Goal: Transaction & Acquisition: Purchase product/service

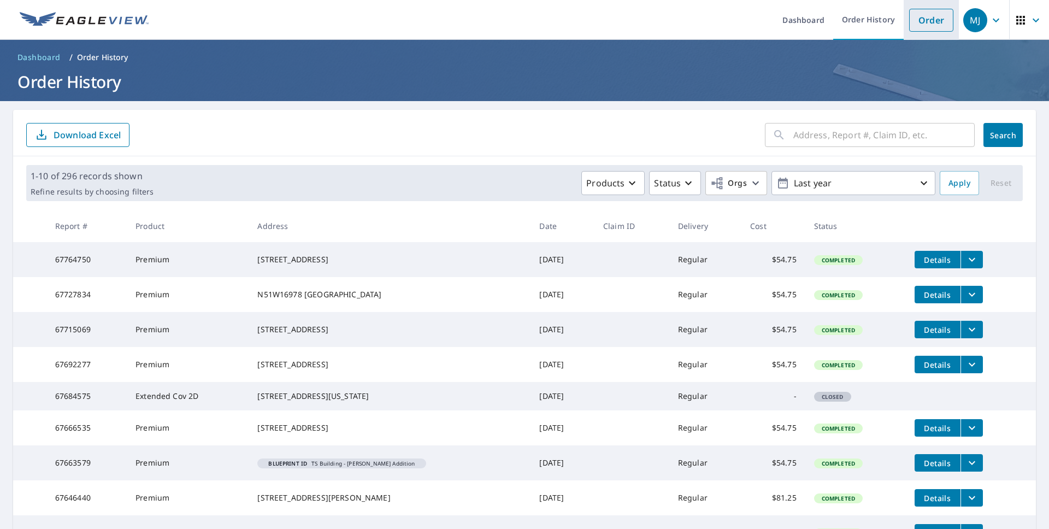
click at [921, 23] on link "Order" at bounding box center [931, 20] width 44 height 23
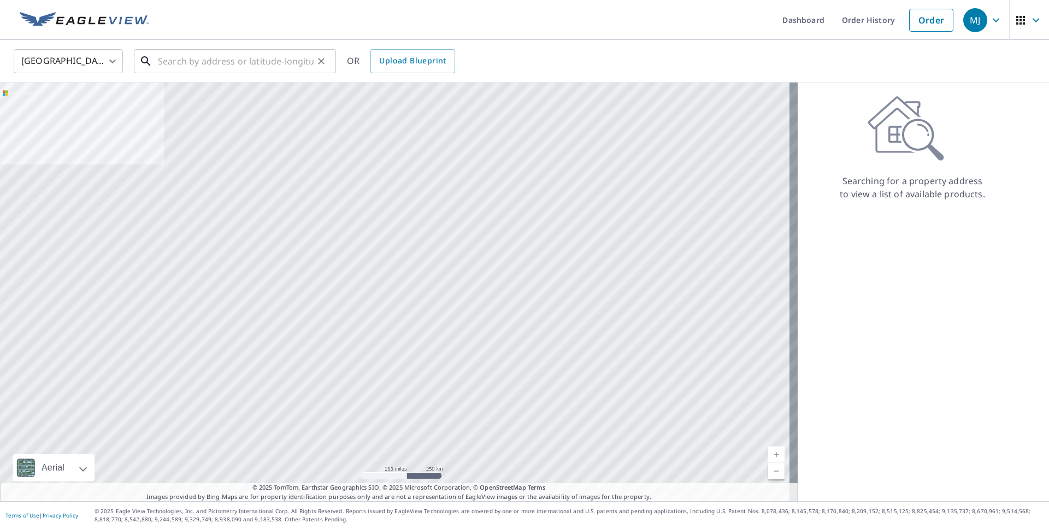
click at [271, 60] on input "text" at bounding box center [236, 61] width 156 height 31
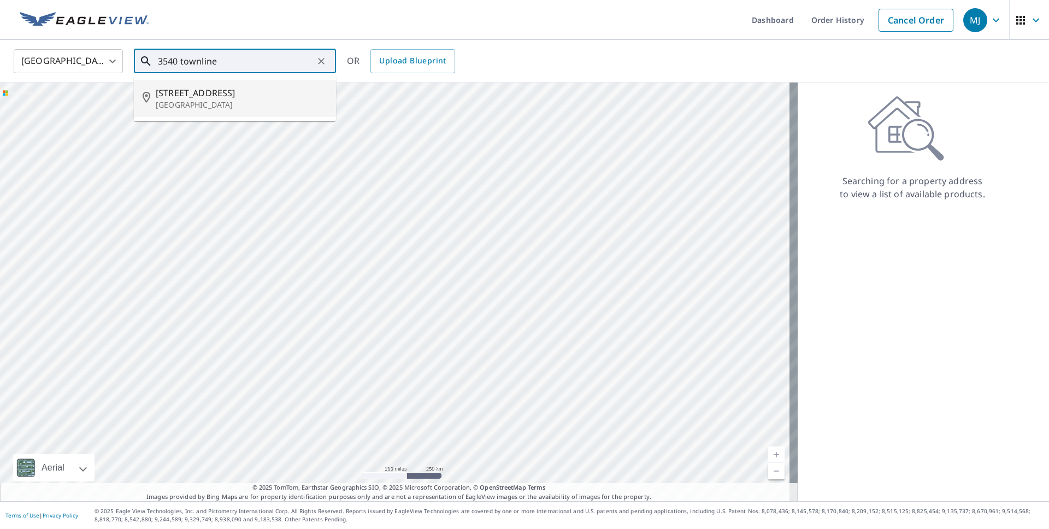
click at [227, 84] on li "[STREET_ADDRESS]" at bounding box center [235, 98] width 202 height 37
type input "[STREET_ADDRESS]"
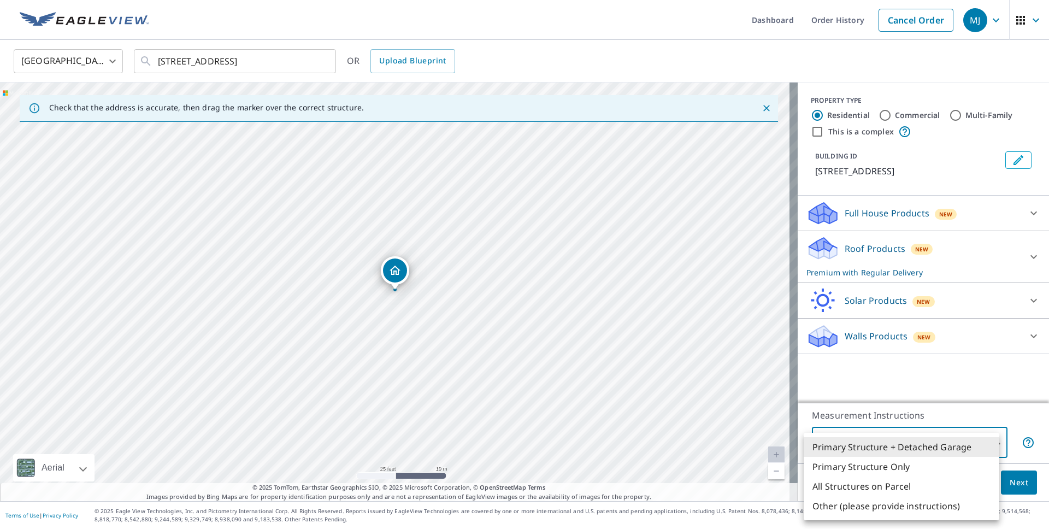
click at [861, 438] on body "MJ MJ Dashboard Order History Cancel Order MJ [GEOGRAPHIC_DATA] US ​ [STREET_AD…" at bounding box center [524, 264] width 1049 height 529
click at [855, 468] on li "Primary Structure Only" at bounding box center [902, 467] width 196 height 20
type input "2"
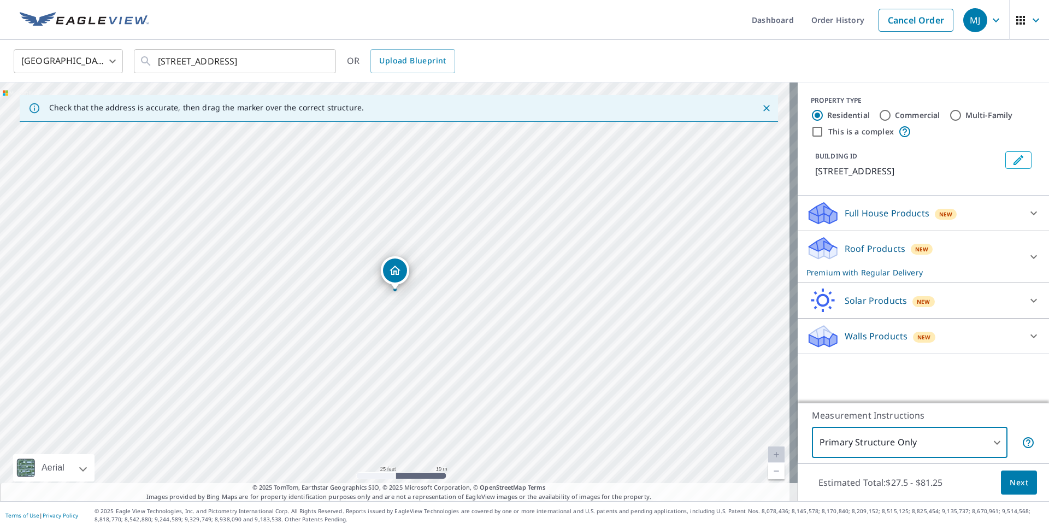
click at [1011, 481] on span "Next" at bounding box center [1019, 483] width 19 height 14
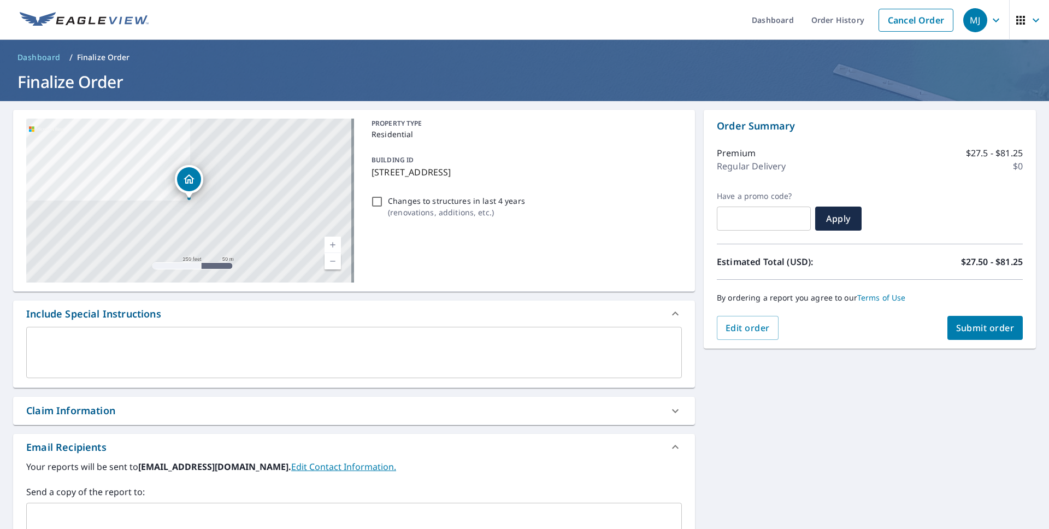
click at [85, 520] on input "text" at bounding box center [345, 518] width 629 height 21
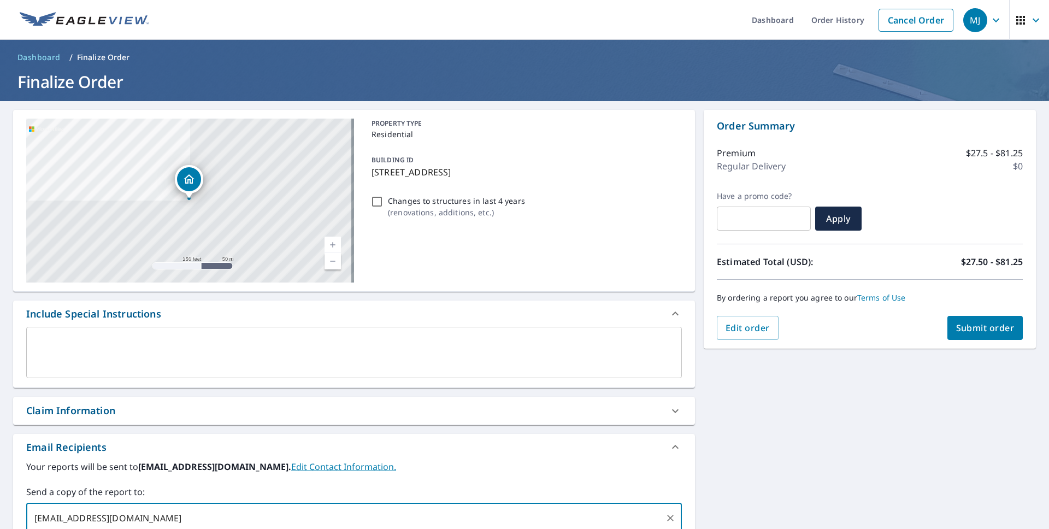
type input "[EMAIL_ADDRESS][DOMAIN_NAME]"
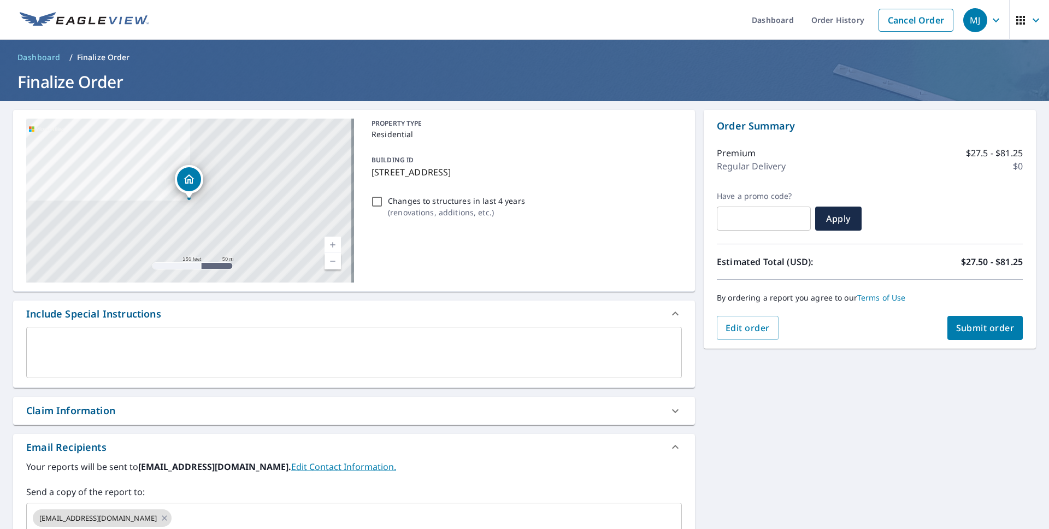
click at [788, 469] on div "[STREET_ADDRESS] Aerial Road A standard road map Aerial A detailed look from ab…" at bounding box center [524, 380] width 1049 height 559
click at [983, 327] on span "Submit order" at bounding box center [985, 328] width 58 height 12
checkbox input "true"
